Goal: Navigation & Orientation: Find specific page/section

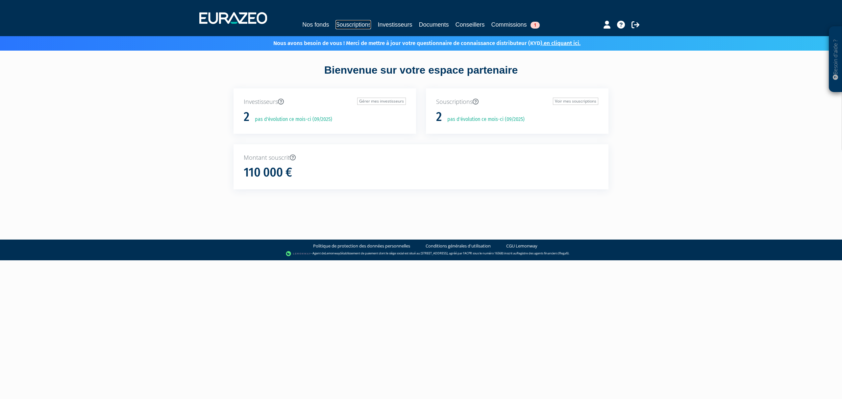
click at [345, 25] on link "Souscriptions" at bounding box center [353, 24] width 36 height 9
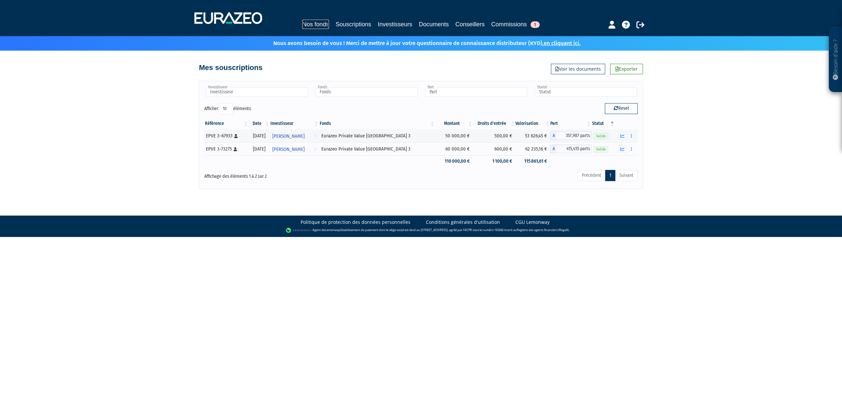
click at [302, 23] on link "Nos fonds" at bounding box center [315, 24] width 27 height 9
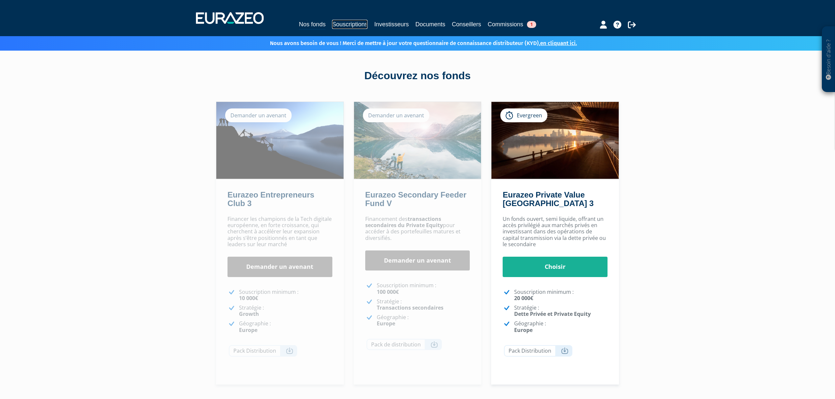
click at [343, 23] on link "Souscriptions" at bounding box center [350, 24] width 36 height 9
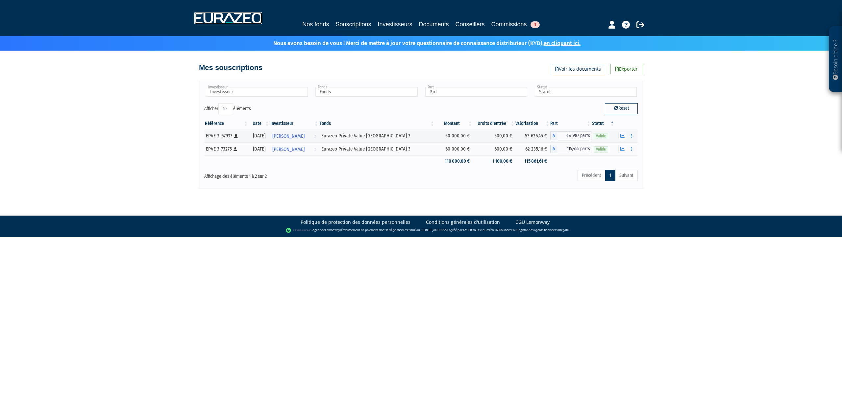
click at [224, 21] on img at bounding box center [228, 18] width 68 height 12
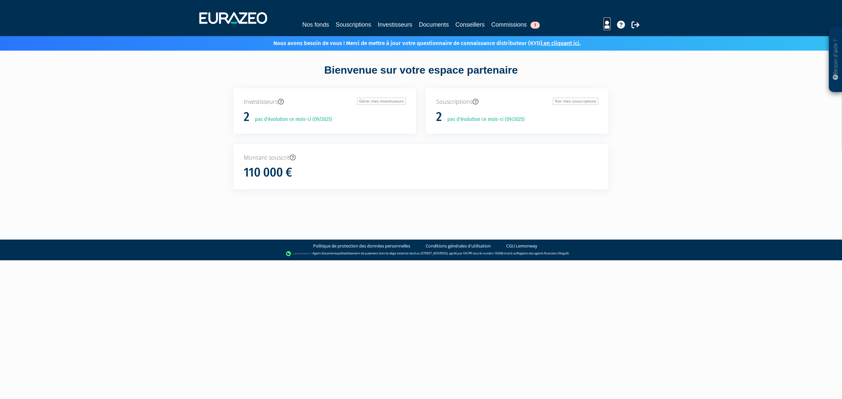
click at [606, 23] on icon at bounding box center [606, 25] width 7 height 8
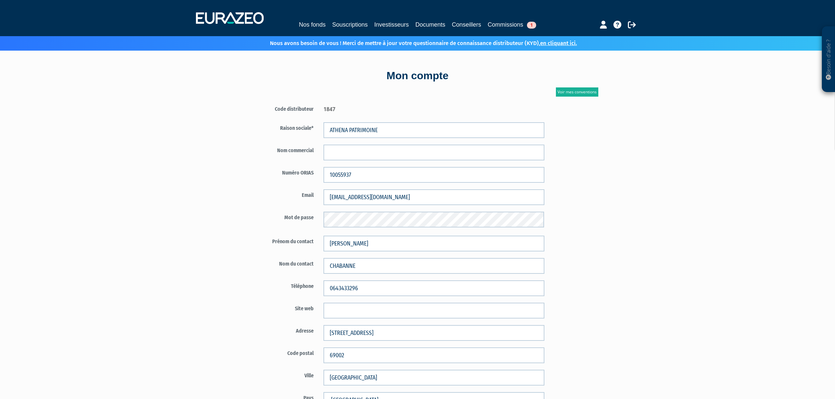
drag, startPoint x: 342, startPoint y: 109, endPoint x: 322, endPoint y: 109, distance: 19.7
click at [322, 109] on div "1847" at bounding box center [434, 108] width 231 height 10
copy div "1847"
